Goal: Navigation & Orientation: Find specific page/section

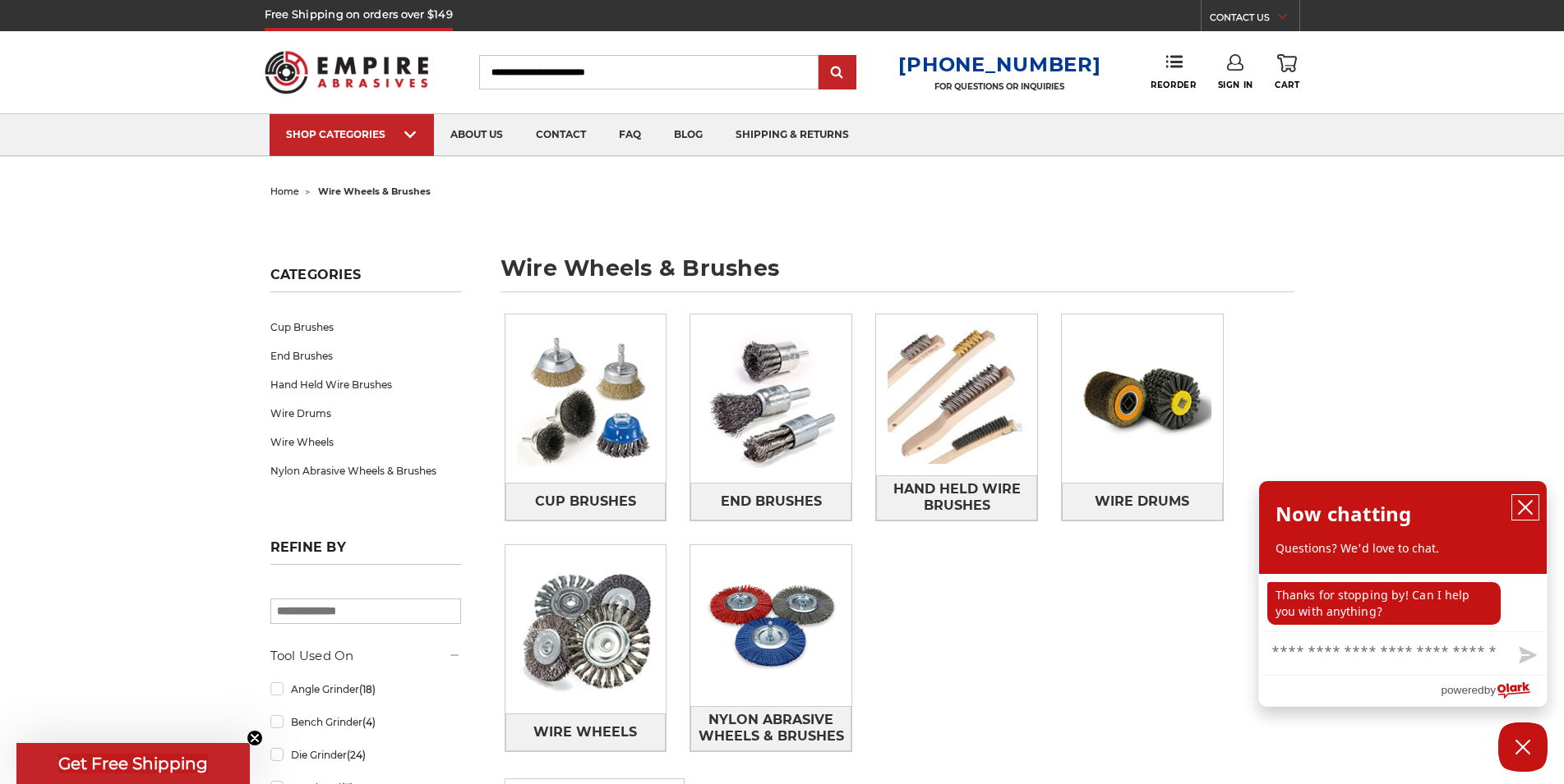
click at [1529, 509] on icon "close chatbox" at bounding box center [1525, 508] width 16 height 16
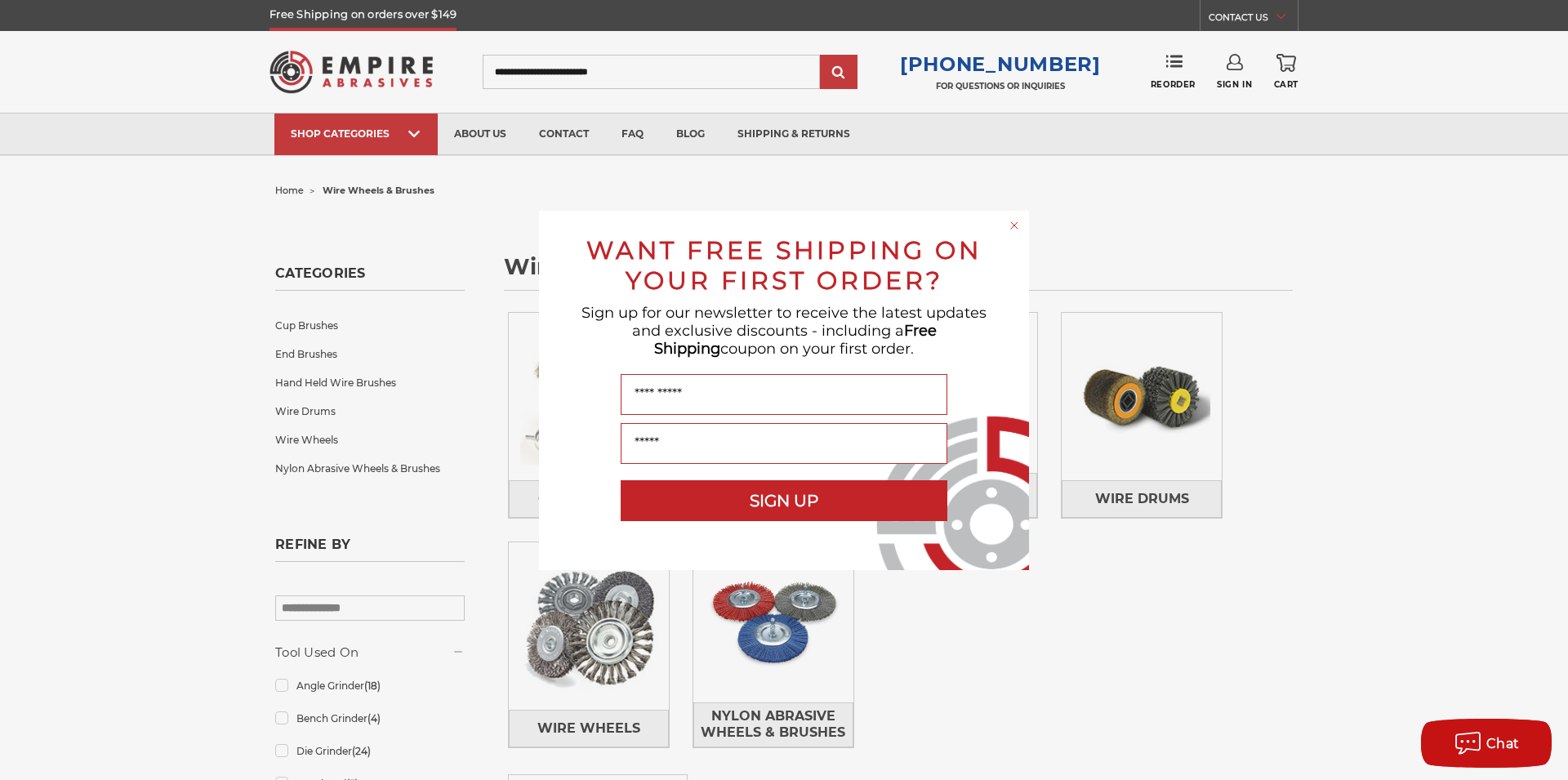
click at [1012, 223] on icon "Close dialog" at bounding box center [1014, 226] width 7 height 7
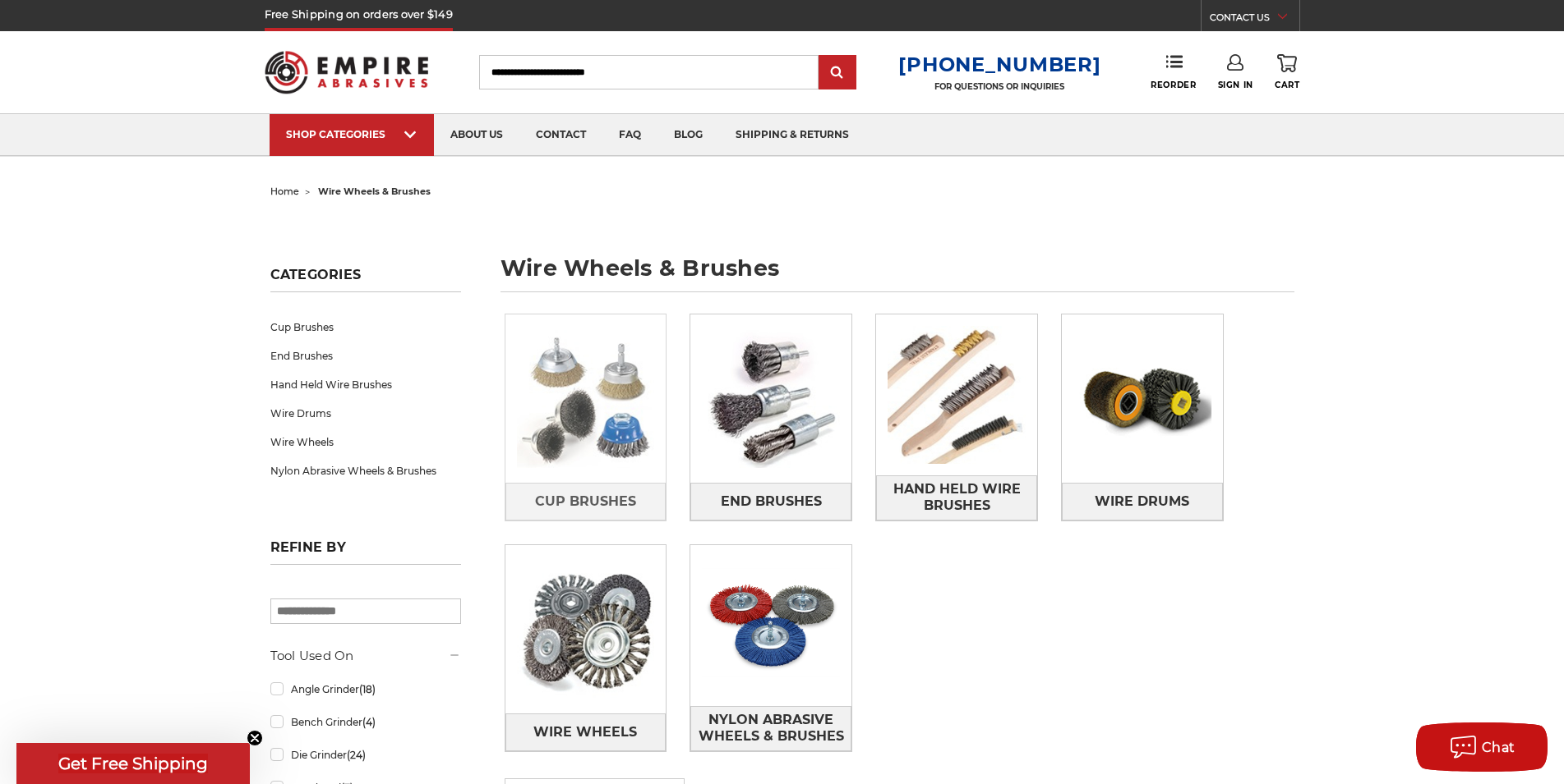
click at [577, 392] on img at bounding box center [586, 399] width 161 height 161
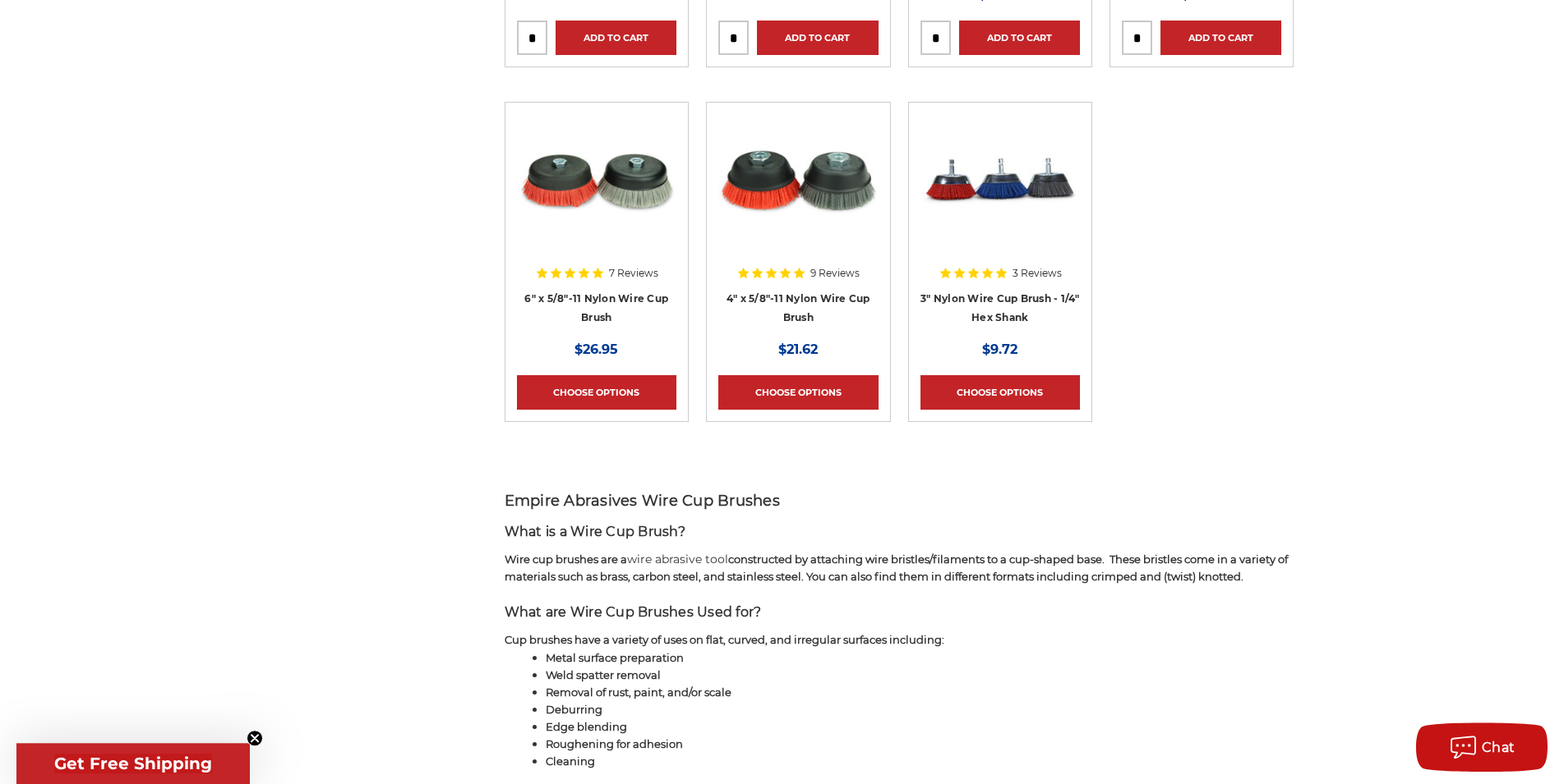
scroll to position [1676, 0]
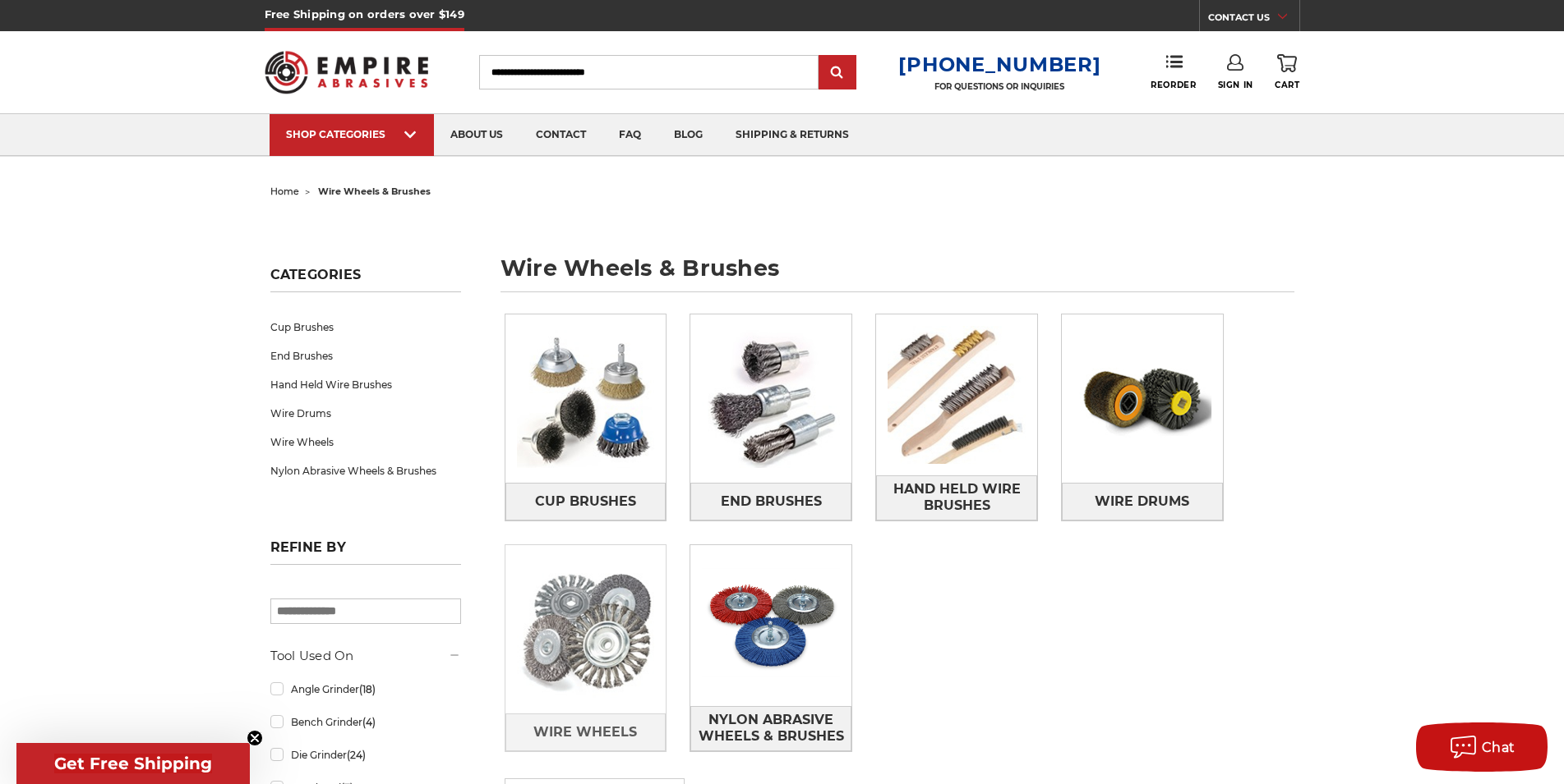
click at [615, 648] on img at bounding box center [586, 630] width 161 height 161
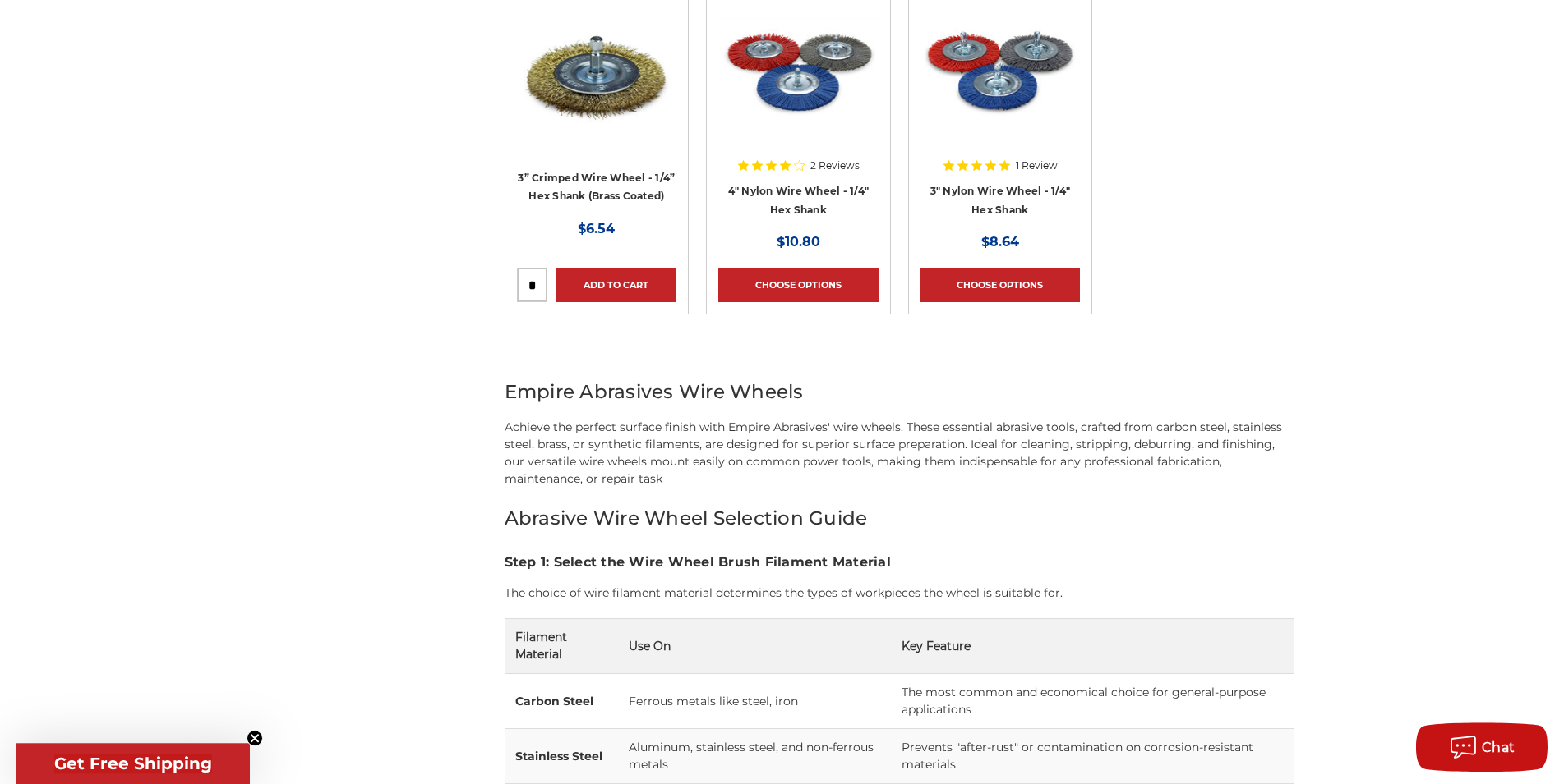
scroll to position [2178, 0]
